Goal: Task Accomplishment & Management: Manage account settings

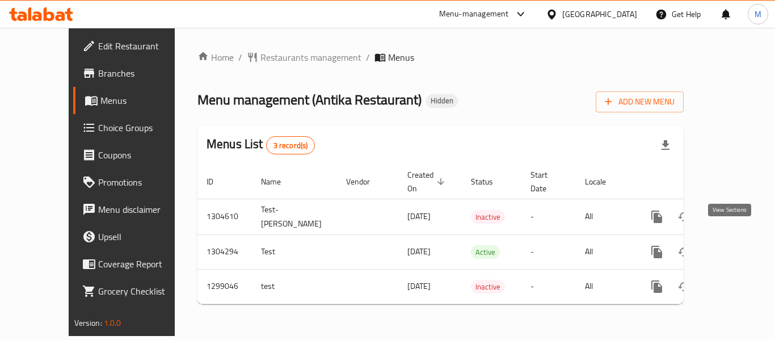
click at [732, 245] on icon "enhanced table" at bounding box center [739, 252] width 14 height 14
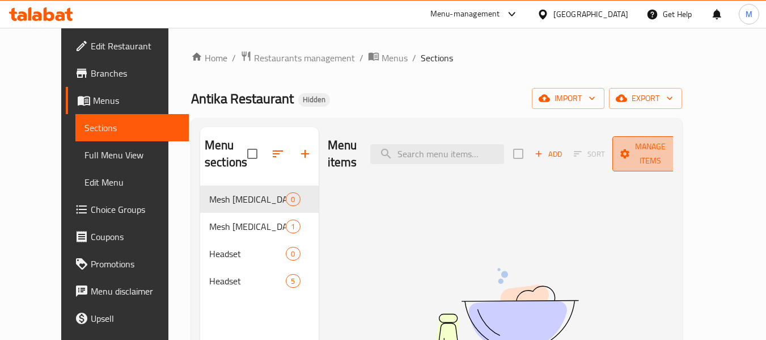
click at [663, 150] on span "Manage items" at bounding box center [651, 154] width 58 height 28
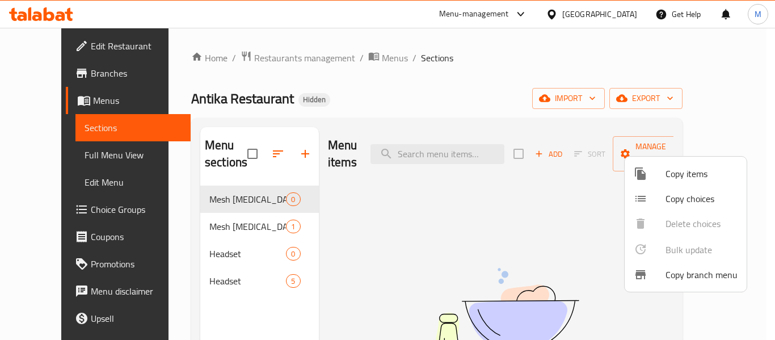
click at [572, 146] on div at bounding box center [387, 170] width 775 height 340
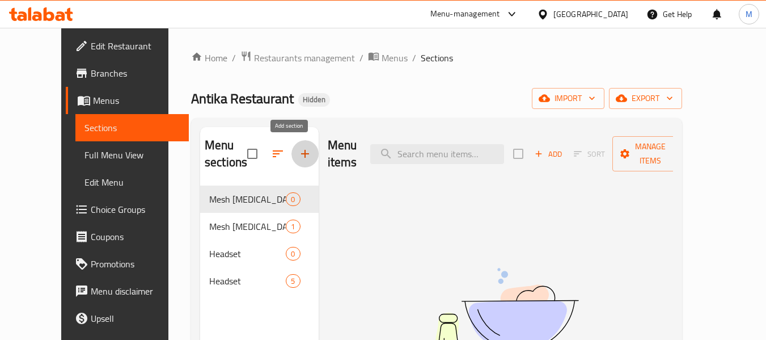
click at [292, 162] on button "button" at bounding box center [305, 153] width 27 height 27
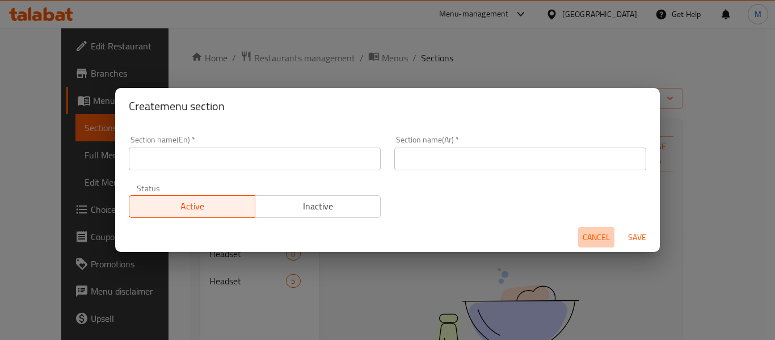
click at [601, 238] on span "Cancel" at bounding box center [596, 237] width 27 height 14
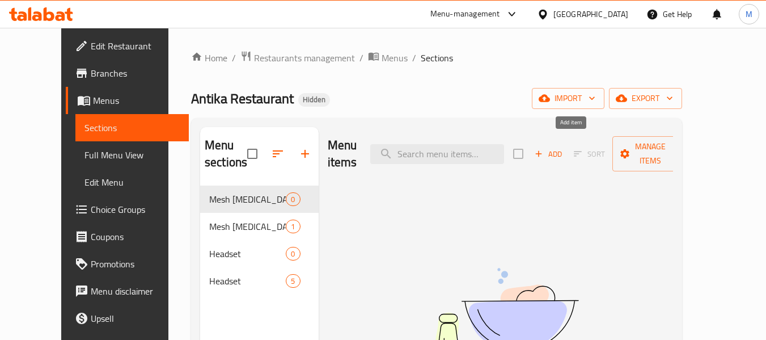
click at [564, 147] on span "Add" at bounding box center [548, 153] width 31 height 13
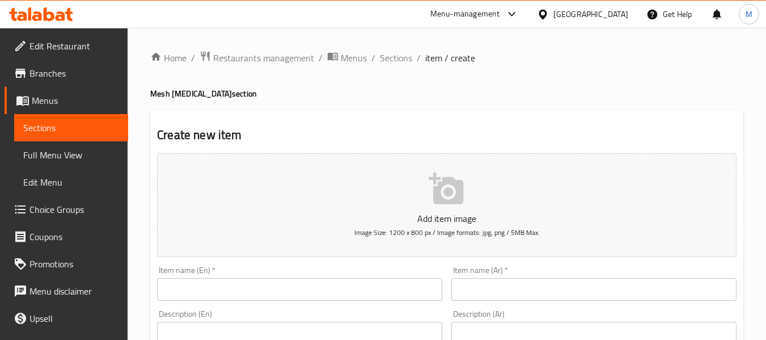
click at [344, 98] on h4 "Mesh [MEDICAL_DATA] section" at bounding box center [446, 93] width 593 height 11
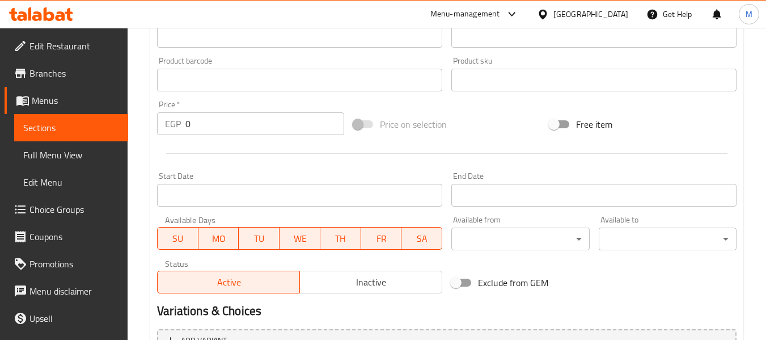
scroll to position [340, 0]
click at [401, 303] on h2 "Variations & Choices" at bounding box center [447, 310] width 580 height 17
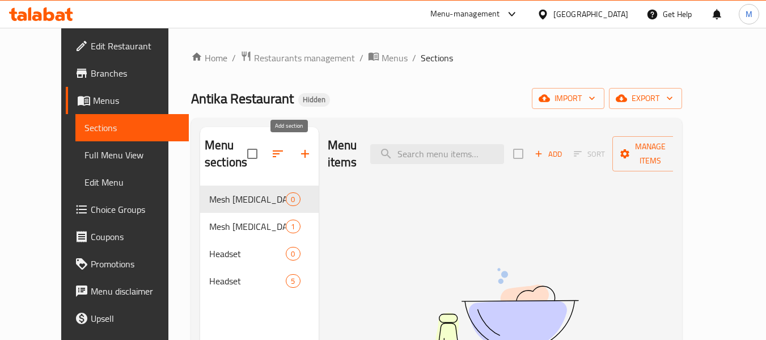
click at [298, 151] on icon "button" at bounding box center [305, 154] width 14 height 14
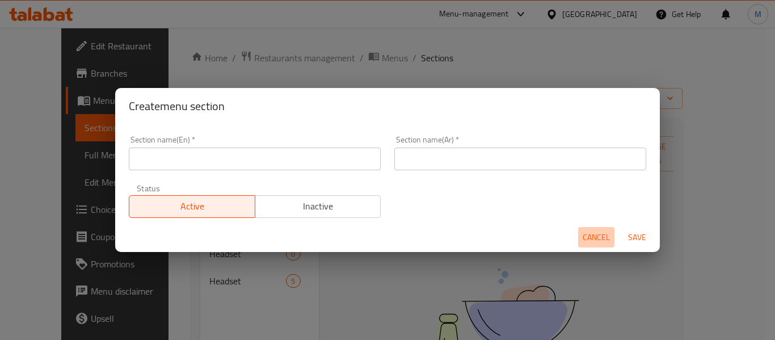
click at [592, 230] on span "Cancel" at bounding box center [596, 237] width 27 height 14
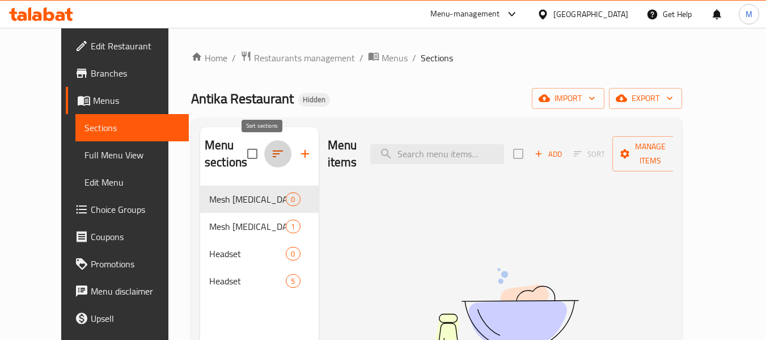
click at [273, 154] on icon "button" at bounding box center [278, 153] width 10 height 7
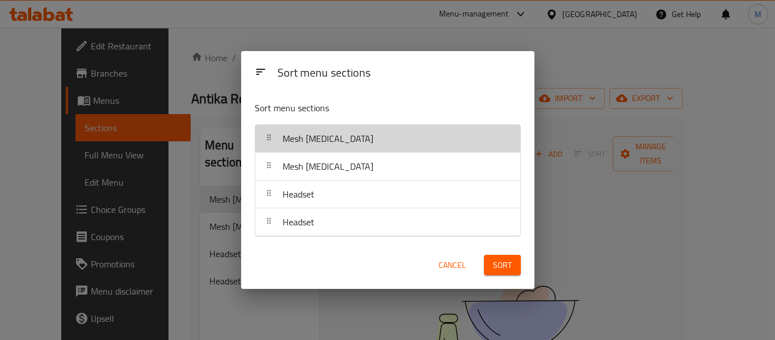
click at [343, 147] on div "Mesh [MEDICAL_DATA]" at bounding box center [328, 138] width 100 height 27
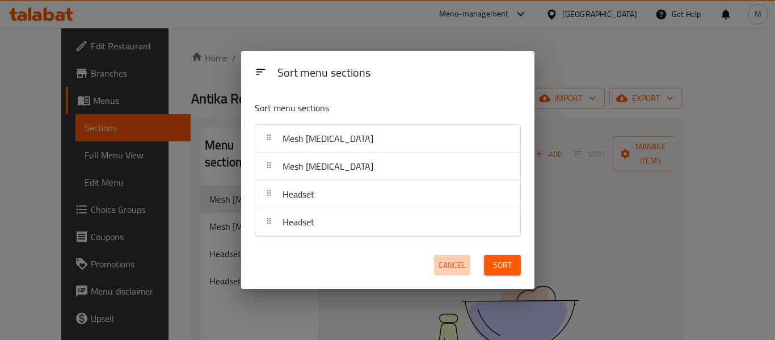
click at [449, 264] on span "Cancel" at bounding box center [451, 265] width 27 height 14
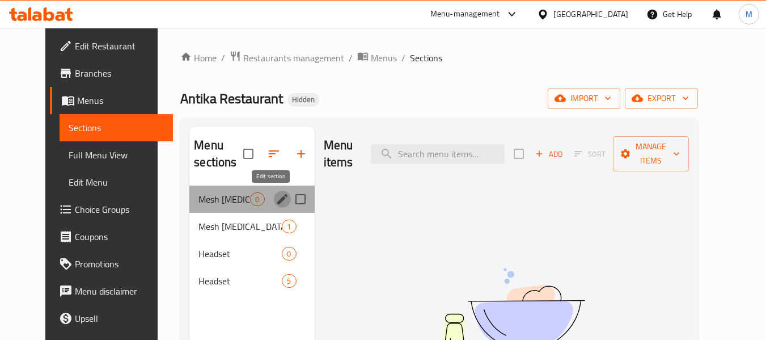
click at [277, 200] on icon "edit" at bounding box center [282, 199] width 10 height 10
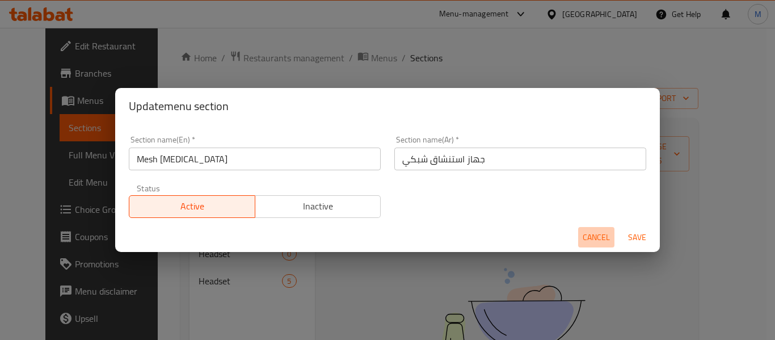
click at [590, 235] on span "Cancel" at bounding box center [596, 237] width 27 height 14
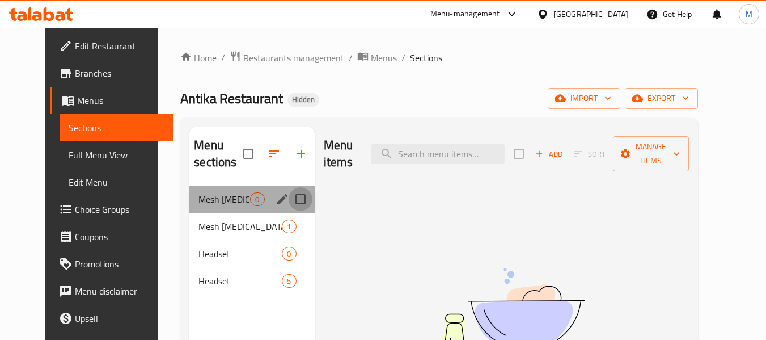
click at [289, 195] on input "Menu sections" at bounding box center [301, 199] width 24 height 24
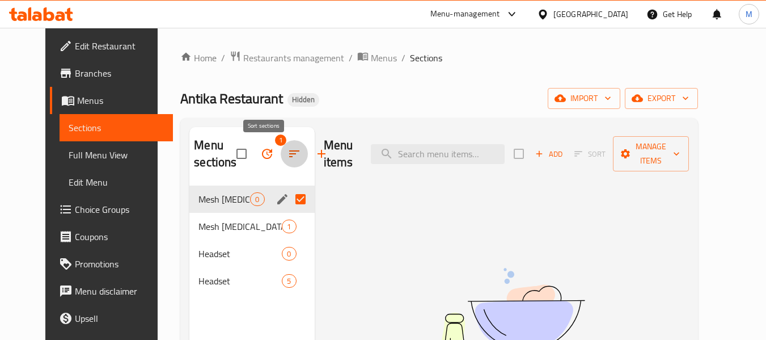
click at [288, 157] on icon "button" at bounding box center [295, 154] width 14 height 14
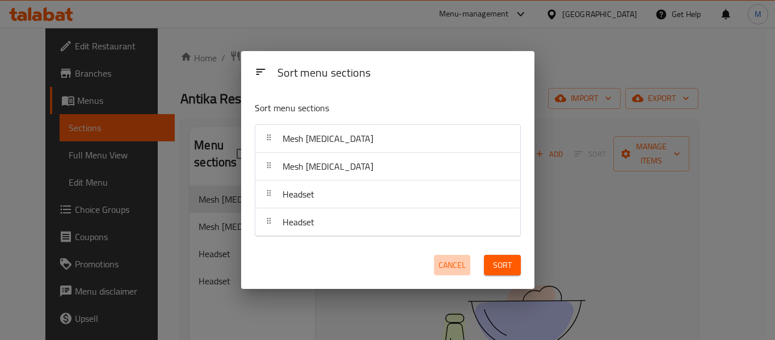
click at [443, 270] on span "Cancel" at bounding box center [451, 265] width 27 height 14
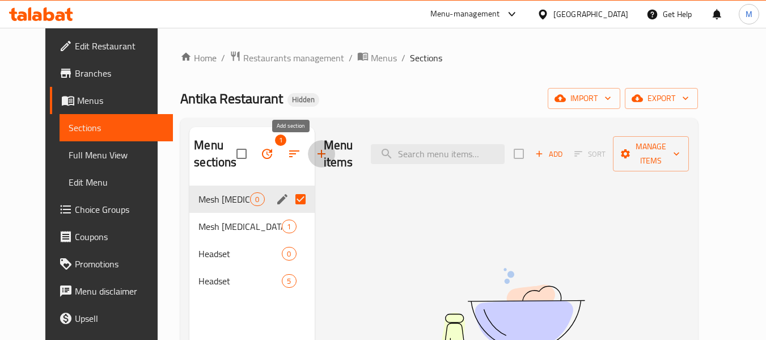
click at [318, 156] on icon "button" at bounding box center [322, 154] width 8 height 8
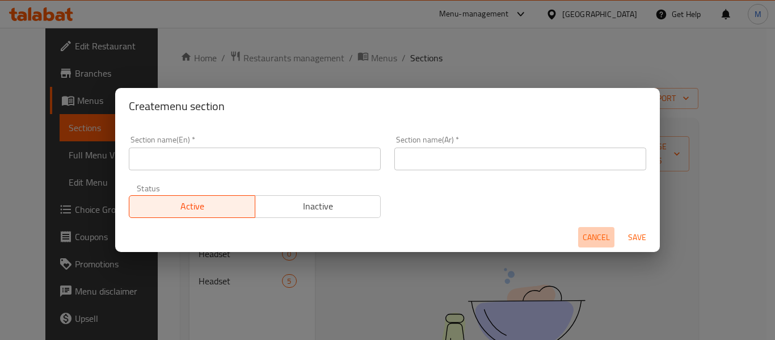
click at [598, 229] on button "Cancel" at bounding box center [596, 237] width 36 height 21
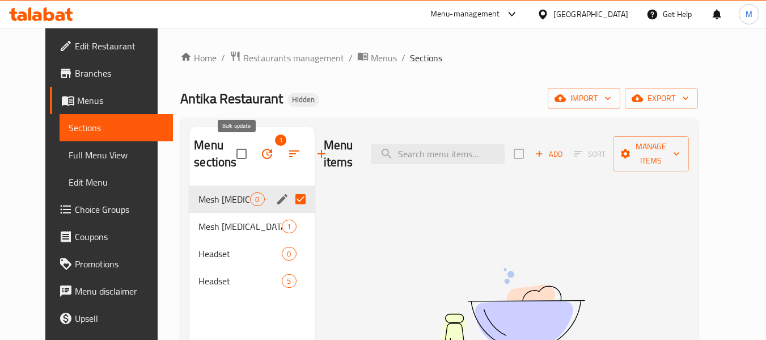
click at [254, 151] on button "button" at bounding box center [267, 153] width 27 height 27
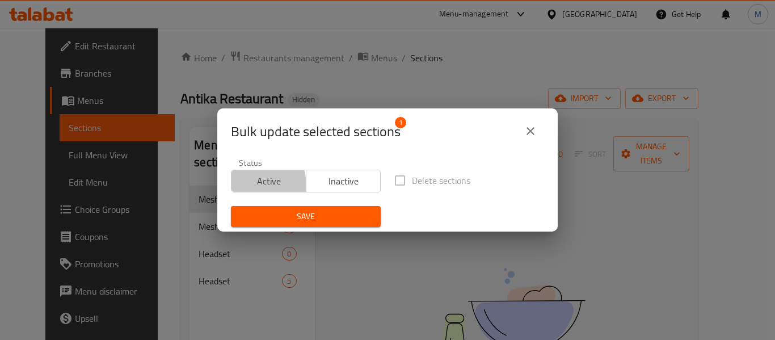
click at [258, 184] on span "Active" at bounding box center [269, 181] width 66 height 16
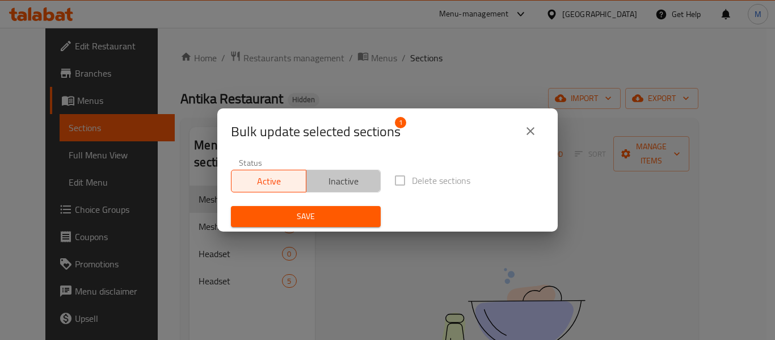
click at [344, 187] on span "Inactive" at bounding box center [344, 181] width 66 height 16
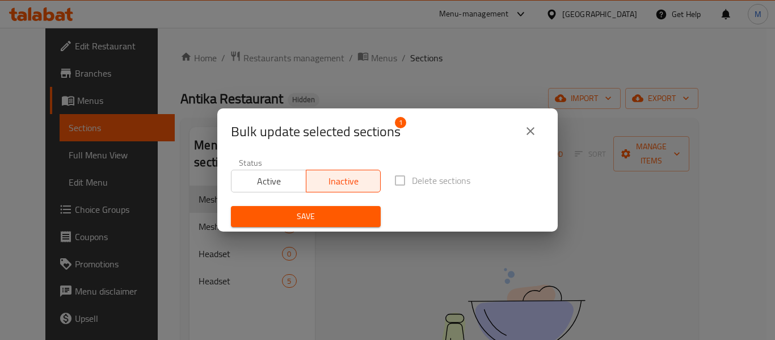
click at [448, 208] on div "Status Active Inactive Delete sections Save" at bounding box center [387, 192] width 327 height 82
click at [524, 130] on icon "close" at bounding box center [531, 131] width 14 height 14
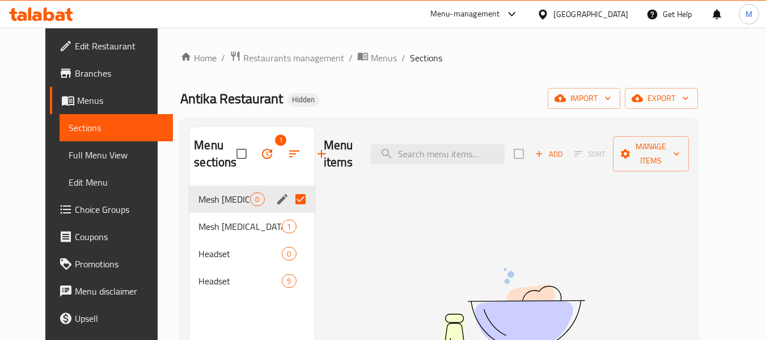
click at [289, 202] on input "Menu sections" at bounding box center [301, 199] width 24 height 24
checkbox input "false"
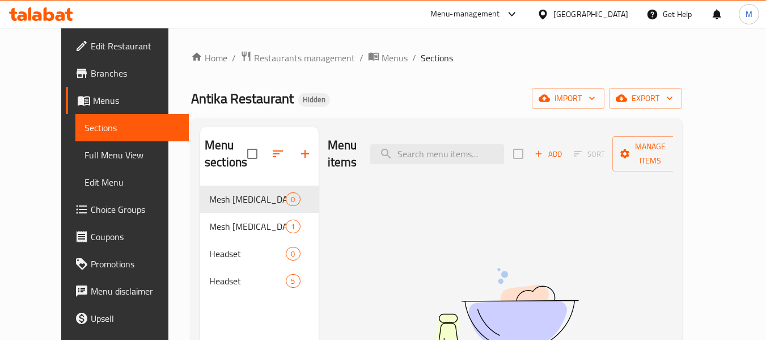
click at [379, 269] on div "Menu items Add Sort Manage items No Items found" at bounding box center [496, 297] width 355 height 340
click at [271, 150] on icon "button" at bounding box center [278, 154] width 14 height 14
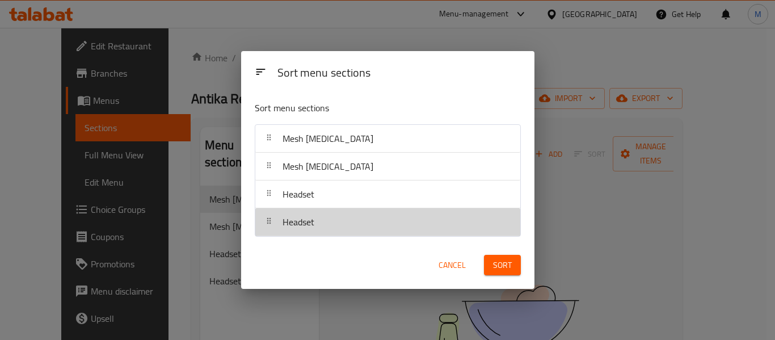
click at [332, 215] on div "Headset" at bounding box center [388, 221] width 256 height 27
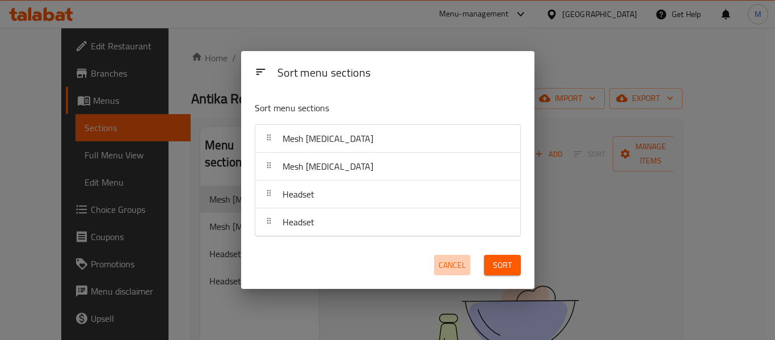
click at [448, 268] on span "Cancel" at bounding box center [451, 265] width 27 height 14
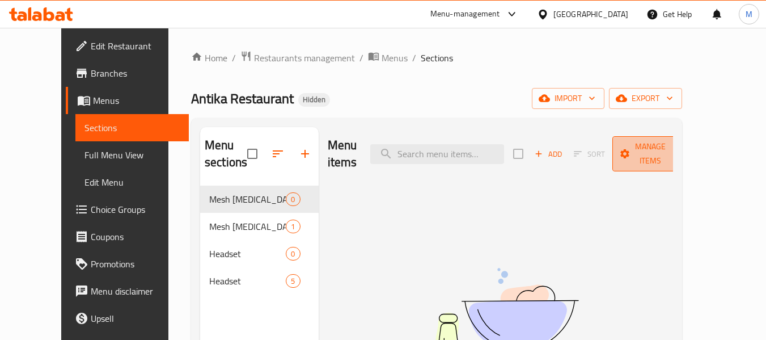
click at [679, 146] on span "Manage items" at bounding box center [651, 154] width 58 height 28
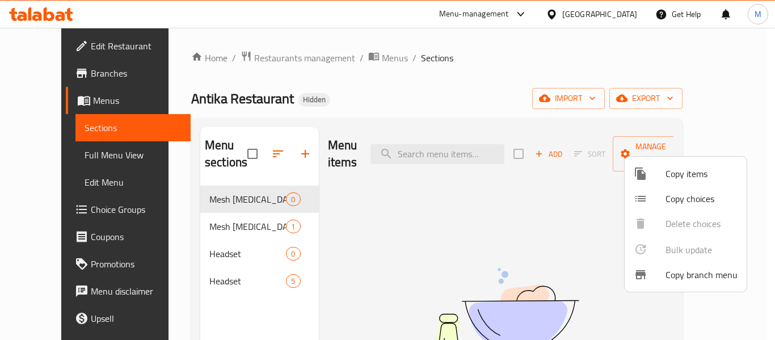
click at [229, 232] on div at bounding box center [387, 170] width 775 height 340
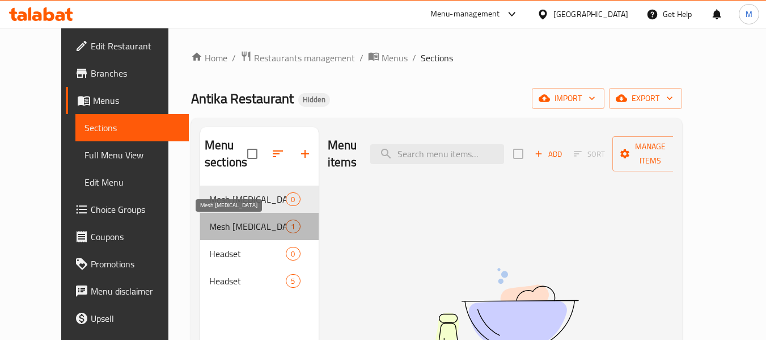
click at [209, 220] on span "Mesh [MEDICAL_DATA]" at bounding box center [247, 227] width 77 height 14
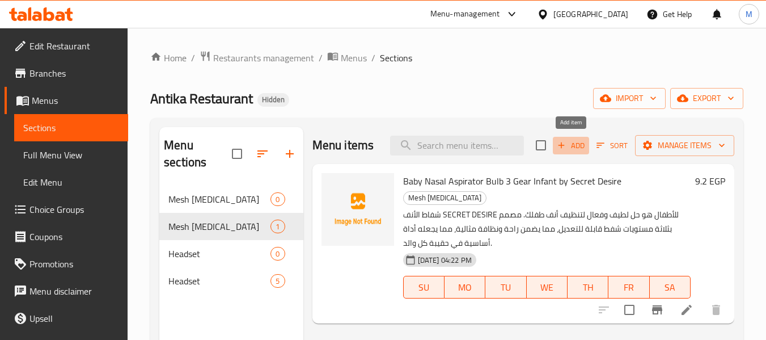
click at [576, 140] on span "Add" at bounding box center [571, 145] width 31 height 13
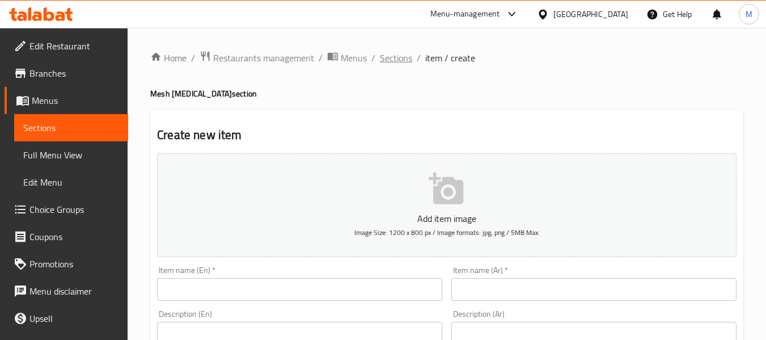
click at [393, 58] on span "Sections" at bounding box center [396, 58] width 32 height 14
